Goal: Transaction & Acquisition: Purchase product/service

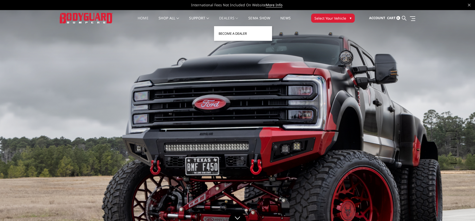
click at [233, 35] on link "Become a Dealer" at bounding box center [243, 34] width 54 height 10
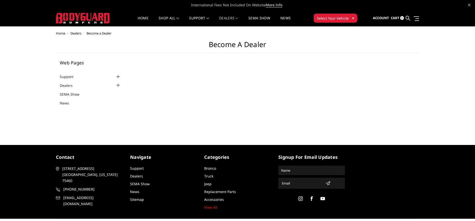
select select "US"
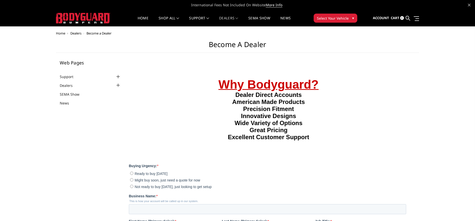
click at [60, 34] on span "Home" at bounding box center [60, 33] width 9 height 5
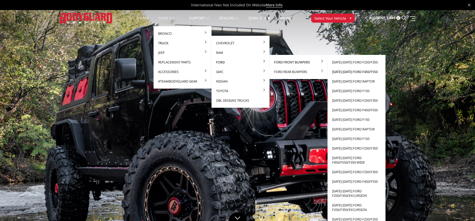
click at [357, 73] on link "[DATE]-[DATE] Ford F450/F550" at bounding box center [357, 72] width 54 height 10
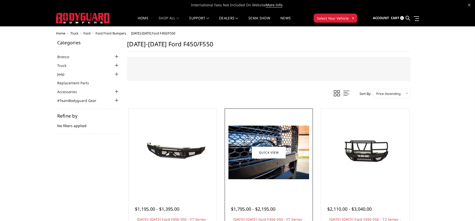
click at [273, 144] on img at bounding box center [268, 153] width 81 height 54
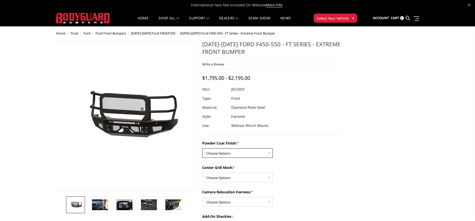
select select "3272"
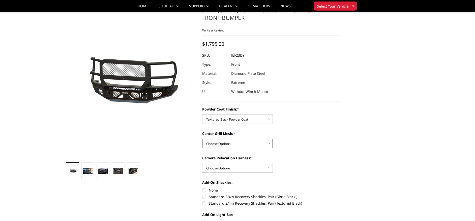
select select "3273"
select select "3275"
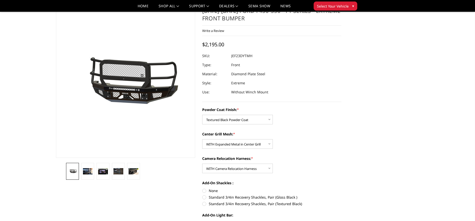
click at [243, 56] on dd "JEF23DYTMH" at bounding box center [241, 55] width 21 height 9
copy dl "JEF23DYTMH"
click at [315, 83] on dl "SKU: JEF23DYTMH UPC: Type: Front Material: Diamond Plate Steel Style: Extreme U…" at bounding box center [271, 74] width 139 height 45
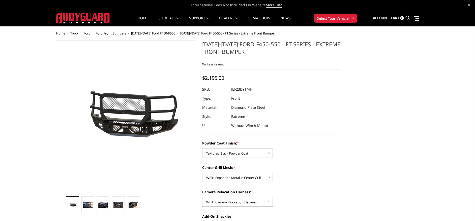
scroll to position [0, 0]
